Goal: Navigation & Orientation: Go to known website

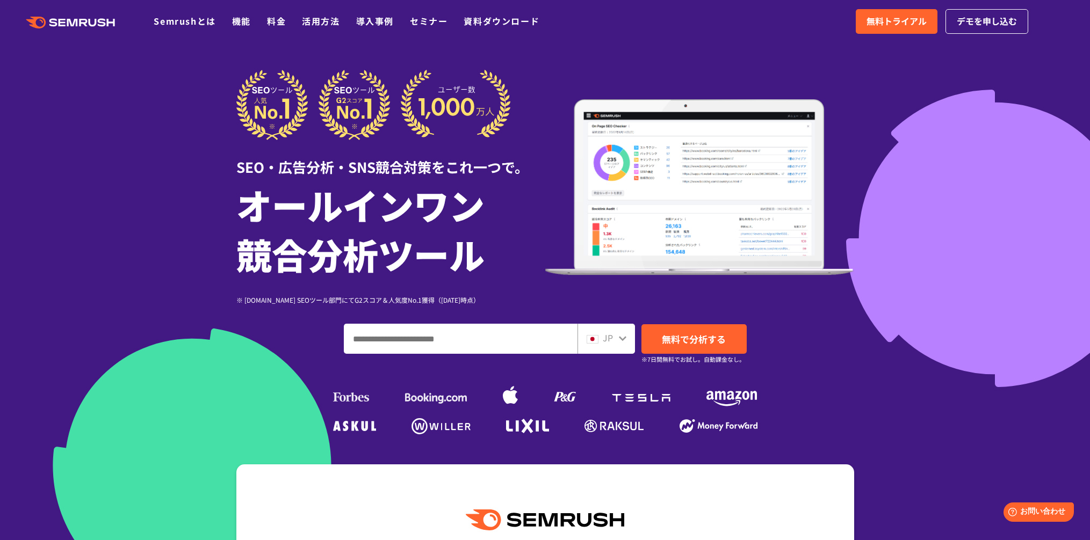
click at [59, 20] on polygon at bounding box center [62, 23] width 7 height 8
click at [85, 17] on icon ".cls {fill: #FF642D;}" at bounding box center [71, 23] width 121 height 12
